Goal: Task Accomplishment & Management: Complete application form

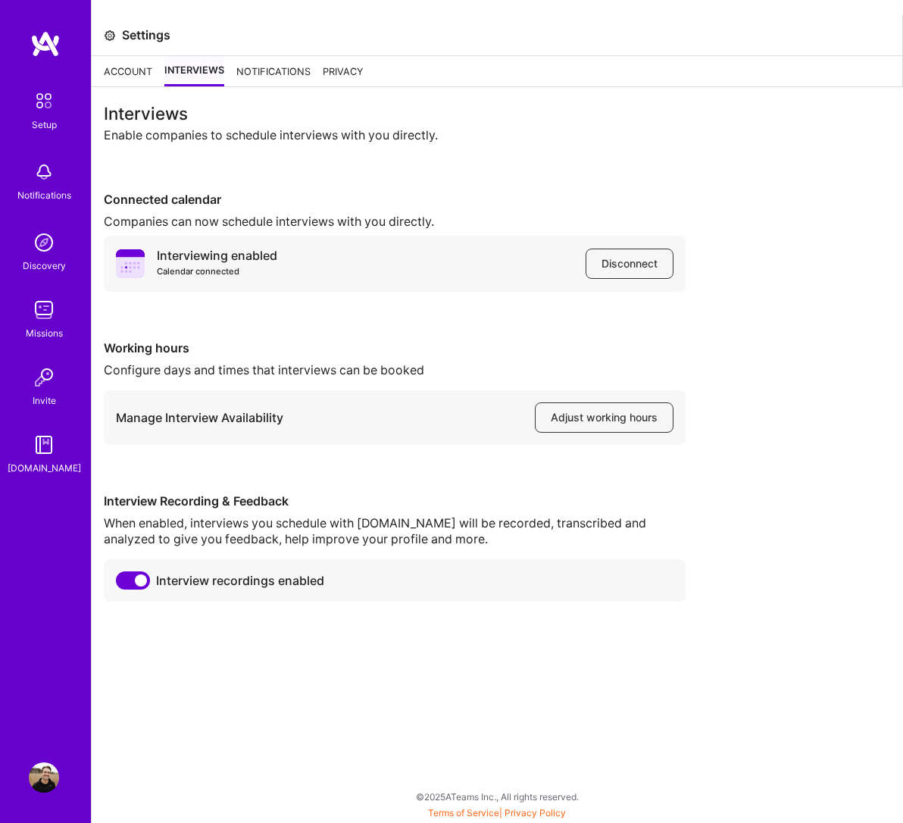
click at [61, 178] on div "Notifications" at bounding box center [44, 180] width 94 height 52
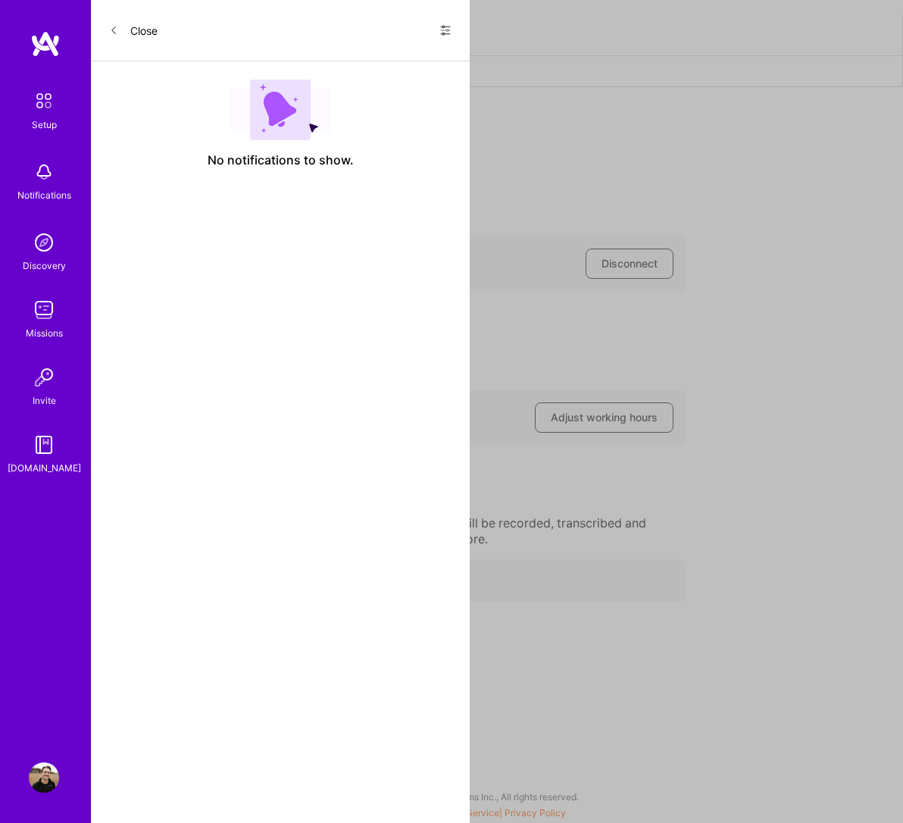
click at [442, 30] on icon at bounding box center [445, 31] width 9 height 2
click at [345, 56] on span "Show all notifications" at bounding box center [338, 62] width 105 height 15
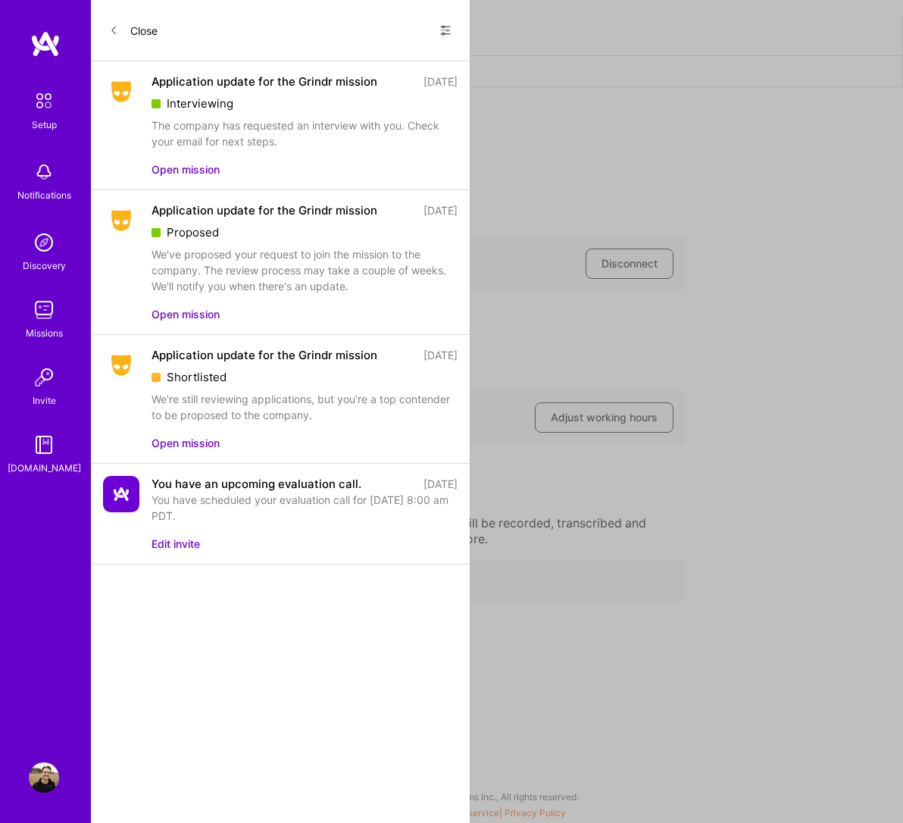
click at [180, 173] on button "Open mission" at bounding box center [186, 169] width 68 height 16
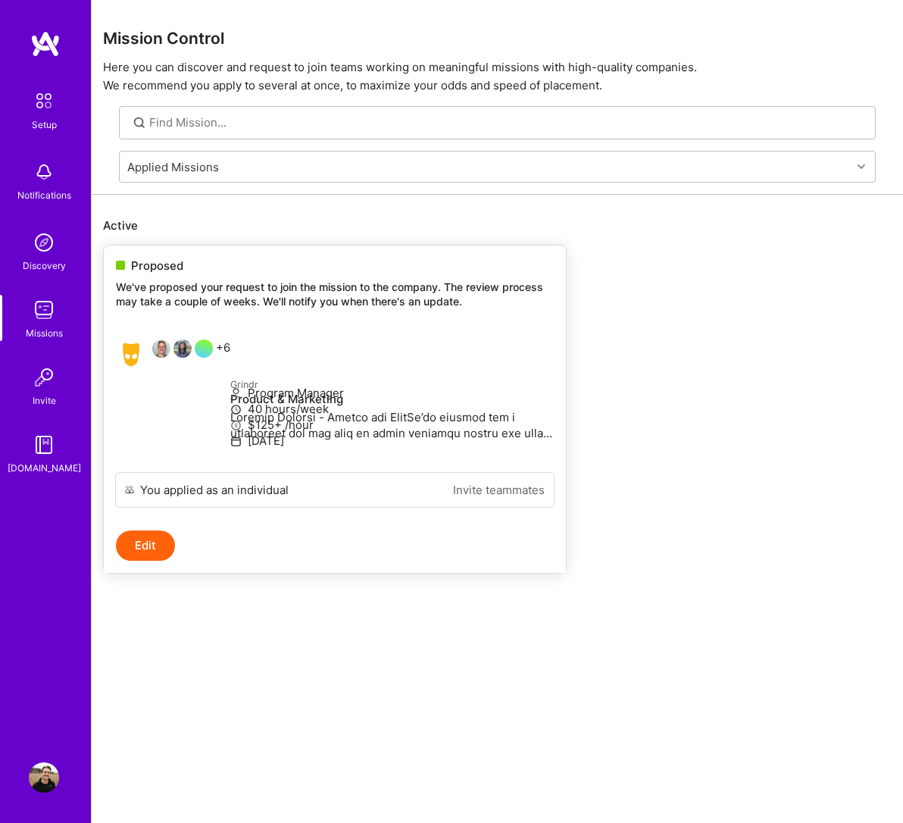
click at [230, 357] on div "+6" at bounding box center [173, 354] width 114 height 30
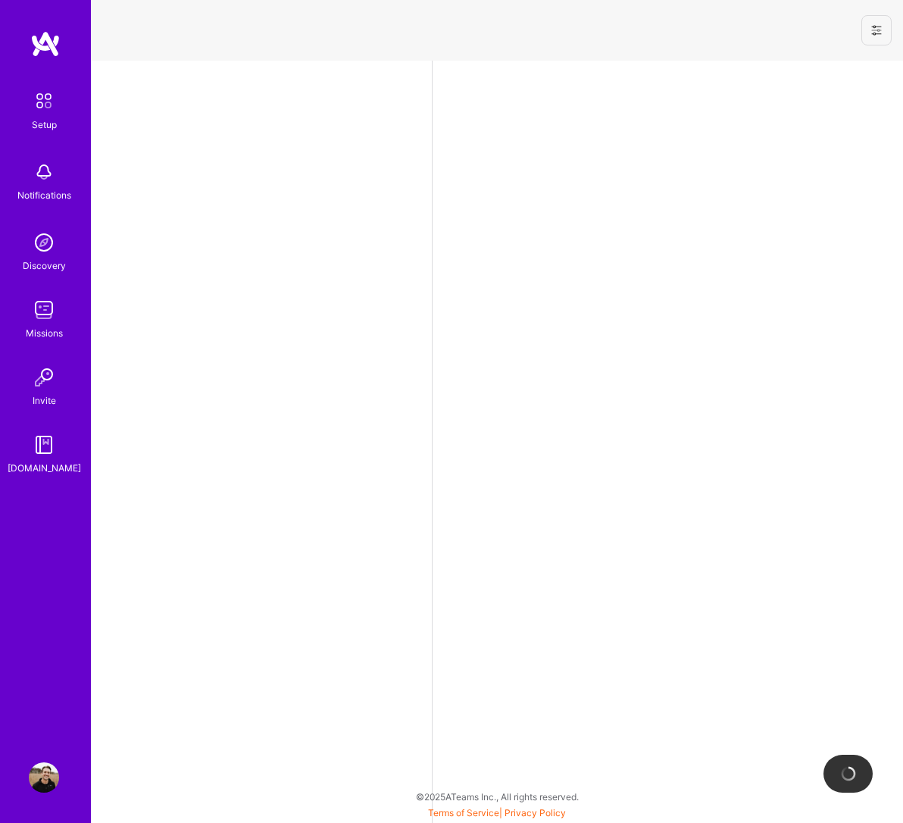
select select "US"
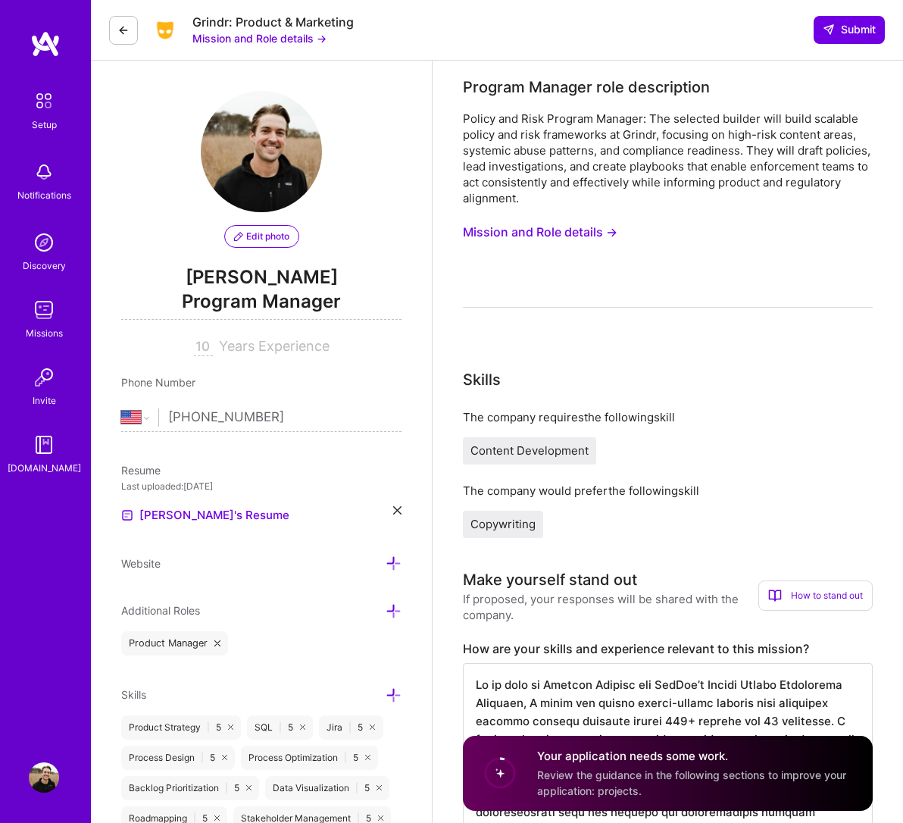
click at [256, 41] on button "Mission and Role details →" at bounding box center [259, 38] width 134 height 16
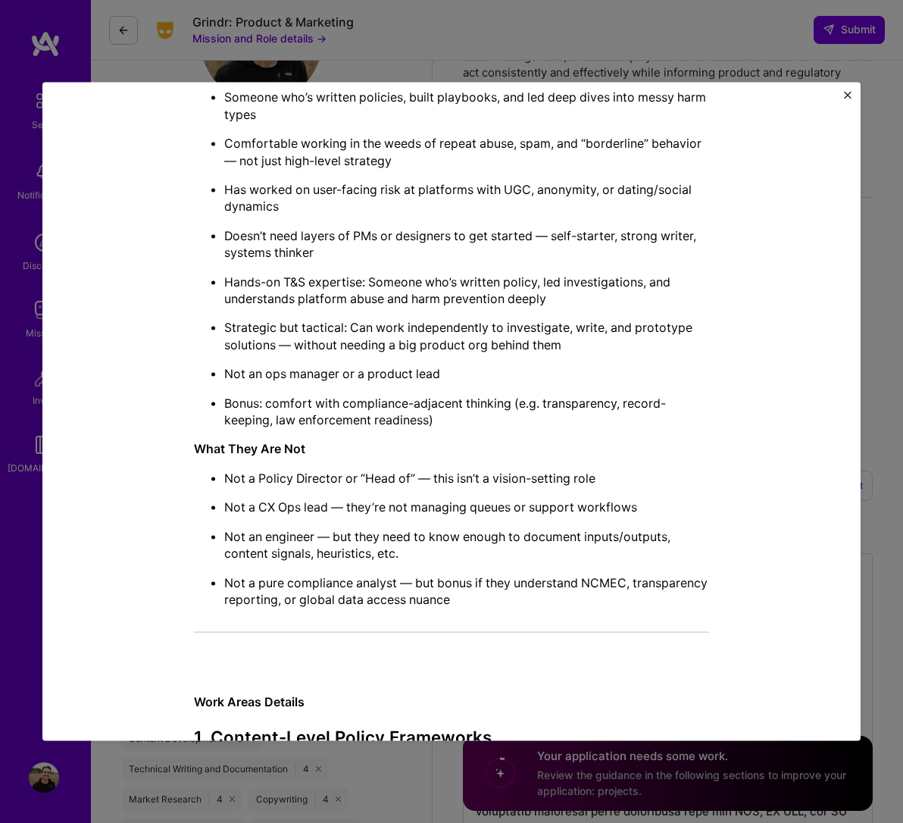
scroll to position [827, 0]
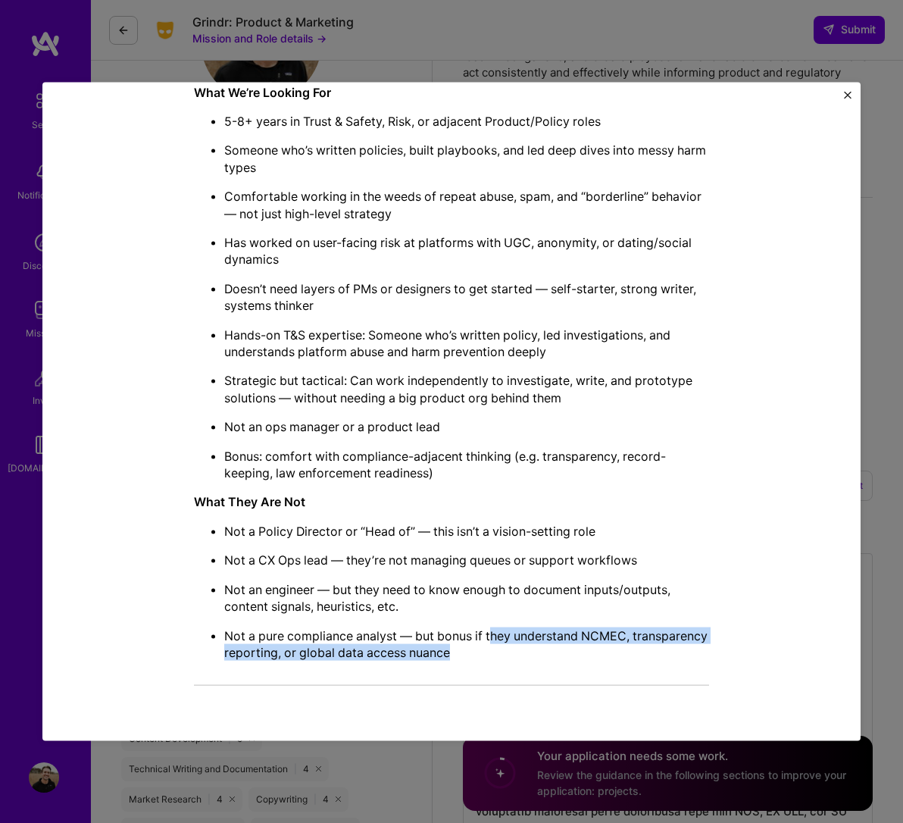
drag, startPoint x: 503, startPoint y: 633, endPoint x: 493, endPoint y: 631, distance: 10.1
click at [495, 631] on p "Not a pure compliance analyst — but bonus if they understand NCMEC, transparenc…" at bounding box center [466, 643] width 485 height 34
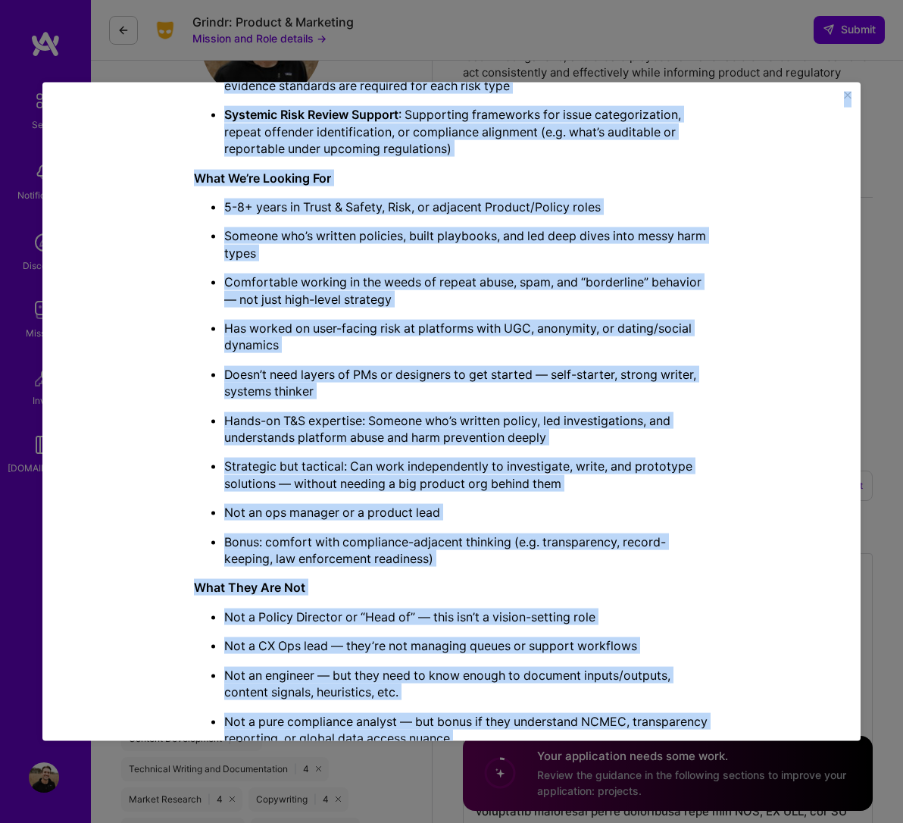
scroll to position [737, 0]
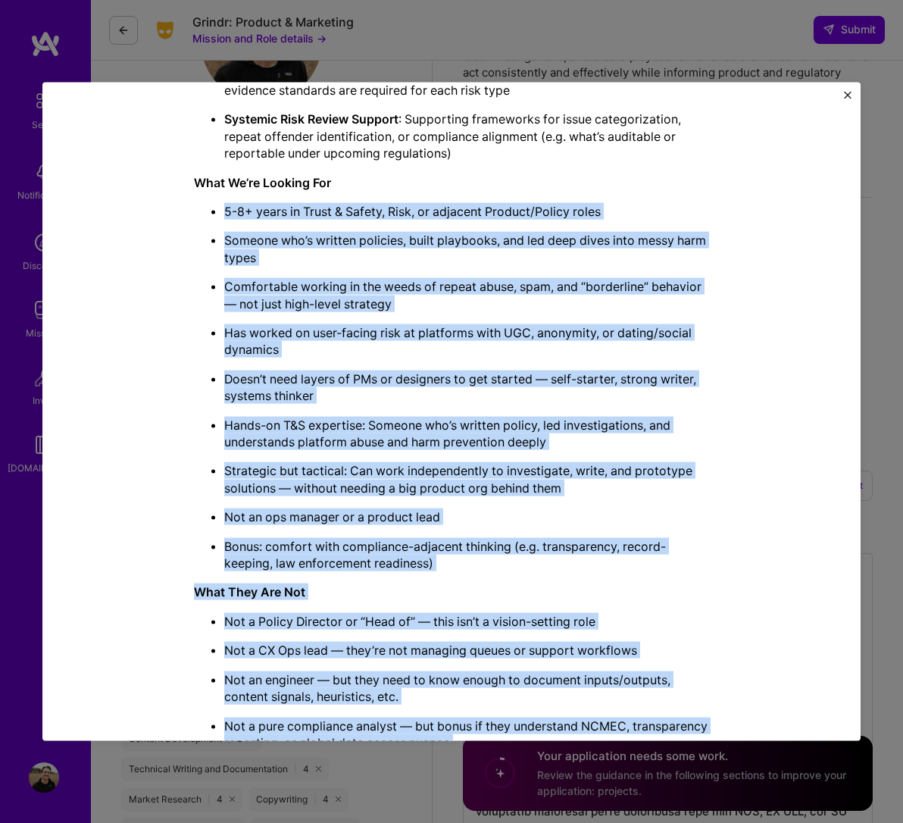
drag, startPoint x: 380, startPoint y: 596, endPoint x: 176, endPoint y: 188, distance: 456.3
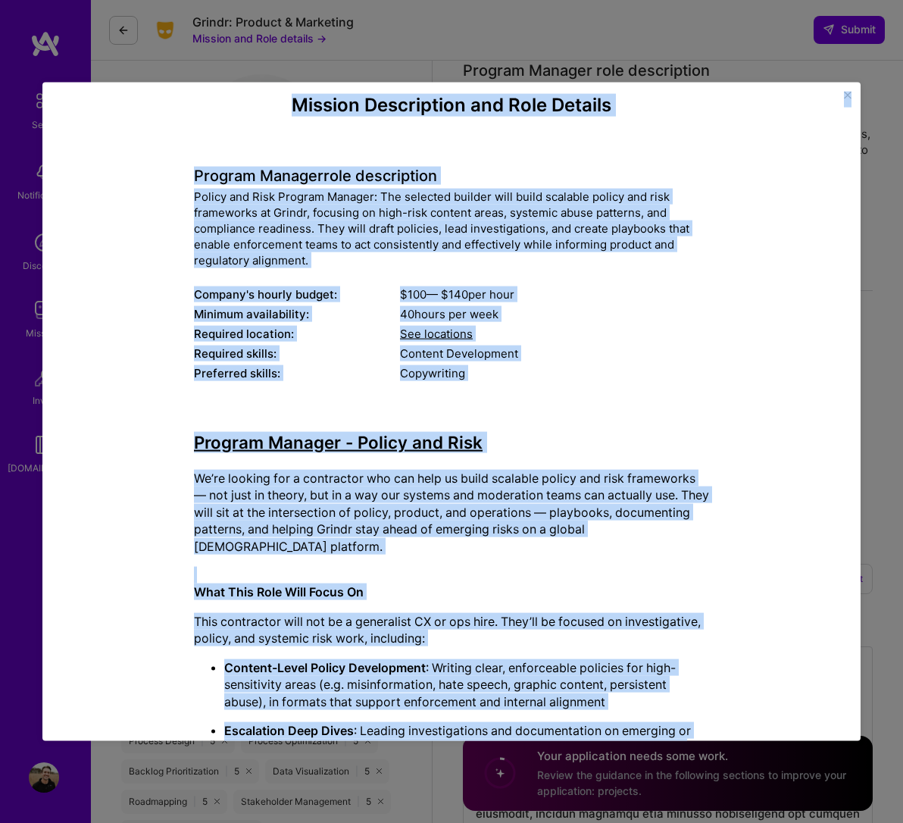
scroll to position [0, 0]
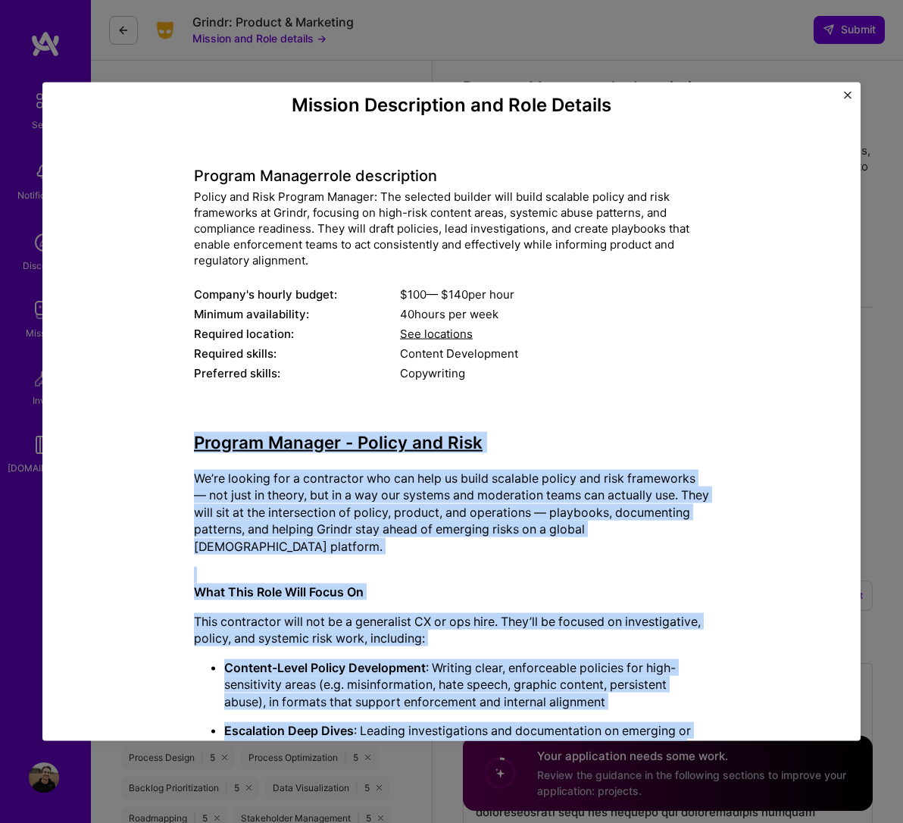
drag, startPoint x: 424, startPoint y: 627, endPoint x: 167, endPoint y: 454, distance: 309.9
copy div "Loremip Dolorsi - Ametco adi Elit Se’do eiusmod tem i utlaboreet dol mag aliq e…"
